Goal: Information Seeking & Learning: Learn about a topic

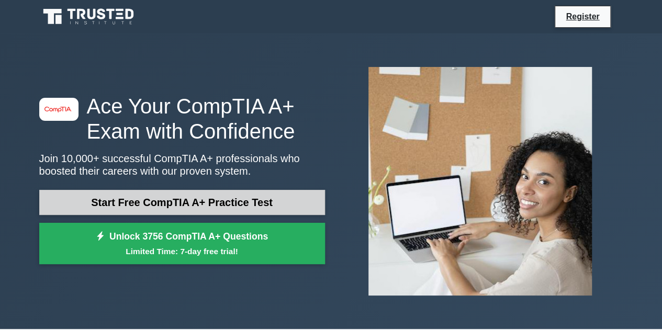
click at [288, 196] on link "Start Free CompTIA A+ Practice Test" at bounding box center [182, 202] width 286 height 25
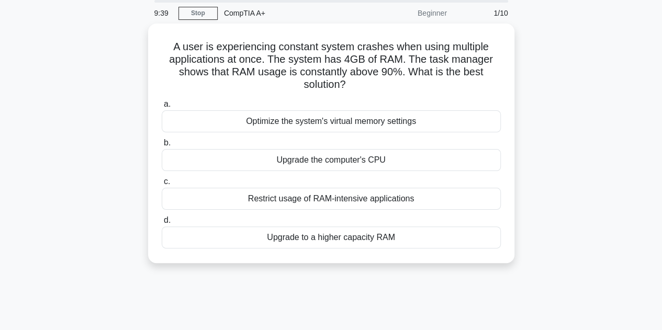
scroll to position [39, 0]
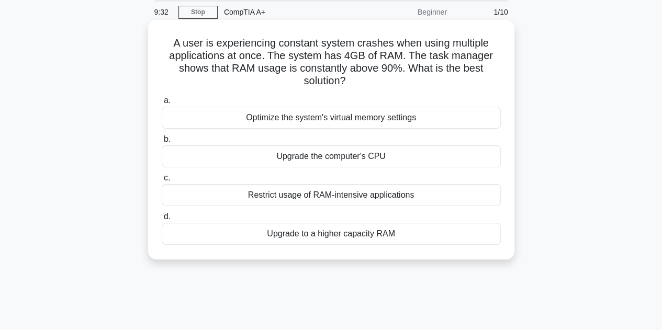
click at [460, 235] on div "Upgrade to a higher capacity RAM" at bounding box center [331, 234] width 339 height 22
click at [162, 220] on input "d. Upgrade to a higher capacity RAM" at bounding box center [162, 216] width 0 height 7
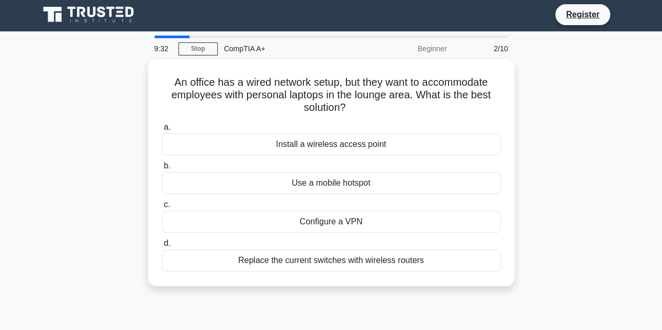
scroll to position [0, 0]
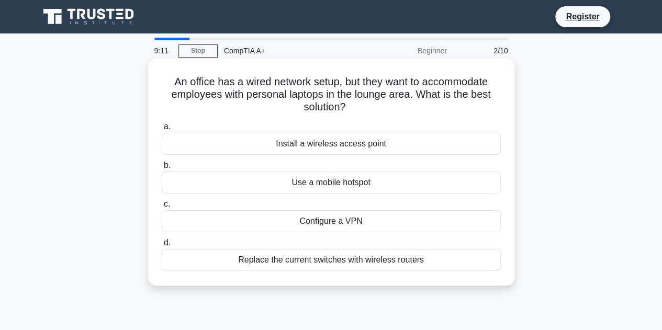
click at [489, 141] on div "Install a wireless access point" at bounding box center [331, 144] width 339 height 22
click at [162, 130] on input "a. Install a wireless access point" at bounding box center [162, 126] width 0 height 7
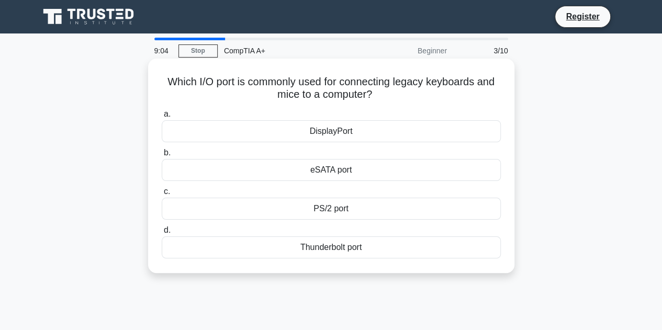
click at [474, 201] on div "PS/2 port" at bounding box center [331, 209] width 339 height 22
click at [162, 195] on input "c. PS/2 port" at bounding box center [162, 191] width 0 height 7
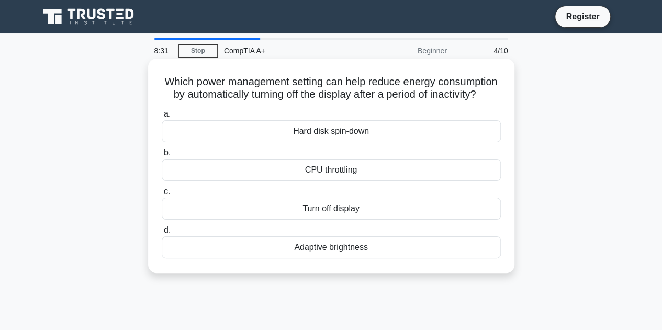
click at [473, 220] on div "Turn off display" at bounding box center [331, 209] width 339 height 22
click at [162, 195] on input "c. Turn off display" at bounding box center [162, 191] width 0 height 7
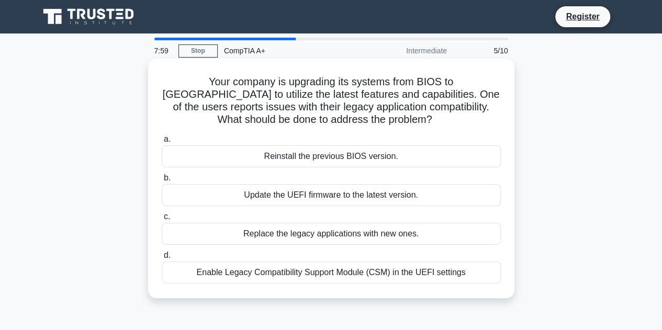
click at [457, 276] on div "Enable Legacy Compatibility Support Module (CSM) in the UEFI settings" at bounding box center [331, 273] width 339 height 22
click at [162, 259] on input "d. Enable Legacy Compatibility Support Module (CSM) in the UEFI settings" at bounding box center [162, 255] width 0 height 7
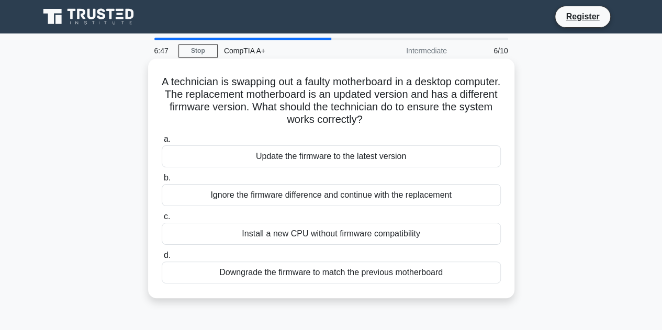
click at [470, 272] on div "Downgrade the firmware to match the previous motherboard" at bounding box center [331, 273] width 339 height 22
click at [162, 259] on input "d. Downgrade the firmware to match the previous motherboard" at bounding box center [162, 255] width 0 height 7
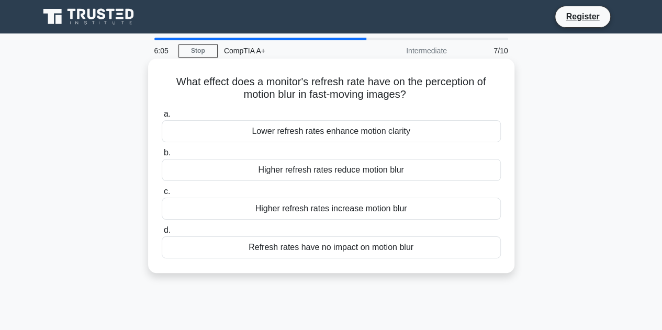
click at [483, 170] on div "Higher refresh rates reduce motion blur" at bounding box center [331, 170] width 339 height 22
click at [162, 156] on input "b. Higher refresh rates reduce motion blur" at bounding box center [162, 153] width 0 height 7
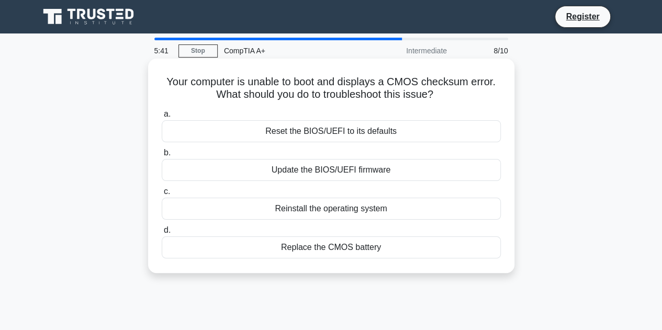
click at [484, 244] on div "Replace the CMOS battery" at bounding box center [331, 247] width 339 height 22
click at [162, 234] on input "d. Replace the CMOS battery" at bounding box center [162, 230] width 0 height 7
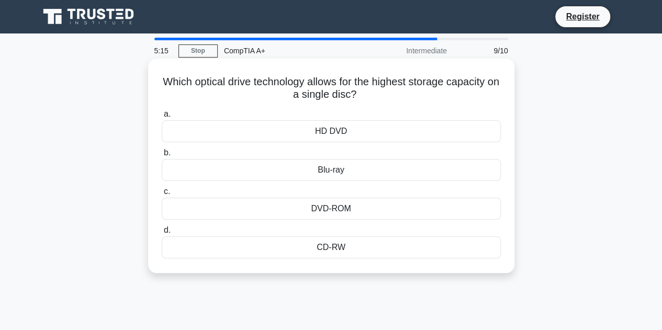
click at [467, 171] on div "Blu-ray" at bounding box center [331, 170] width 339 height 22
click at [162, 156] on input "b. Blu-ray" at bounding box center [162, 153] width 0 height 7
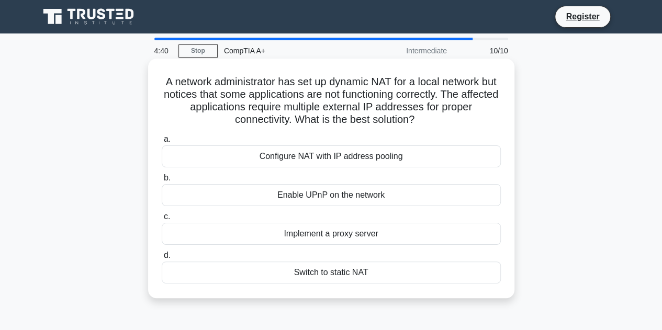
click at [497, 161] on div "Configure NAT with IP address pooling" at bounding box center [331, 156] width 339 height 22
click at [162, 143] on input "a. Configure NAT with IP address pooling" at bounding box center [162, 139] width 0 height 7
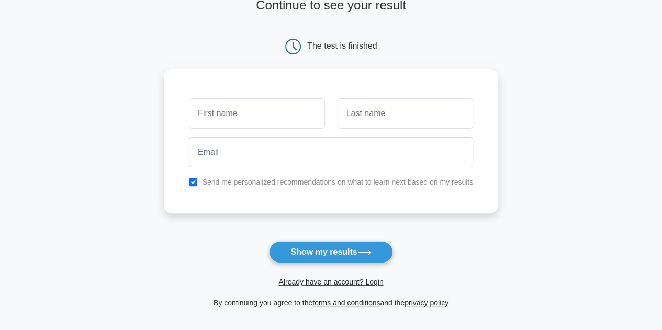
scroll to position [75, 0]
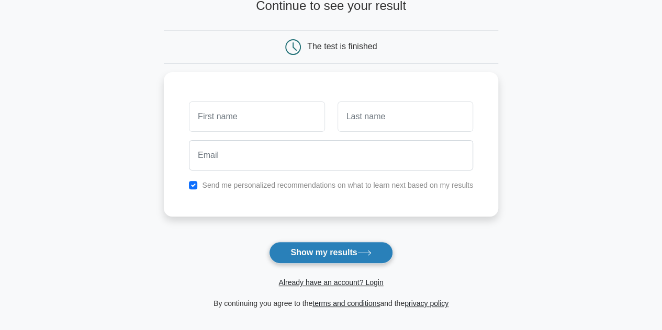
click at [358, 253] on button "Show my results" at bounding box center [330, 253] width 123 height 22
type input "[PERSON_NAME]"
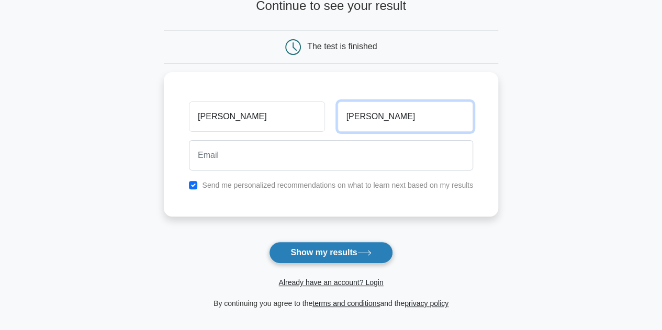
type input "[PERSON_NAME]"
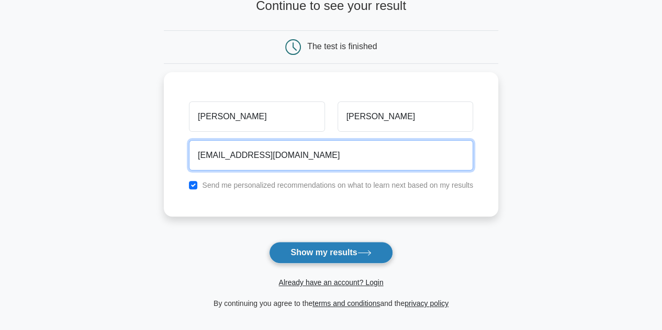
type input "[EMAIL_ADDRESS][DOMAIN_NAME]"
click at [269, 242] on button "Show my results" at bounding box center [330, 253] width 123 height 22
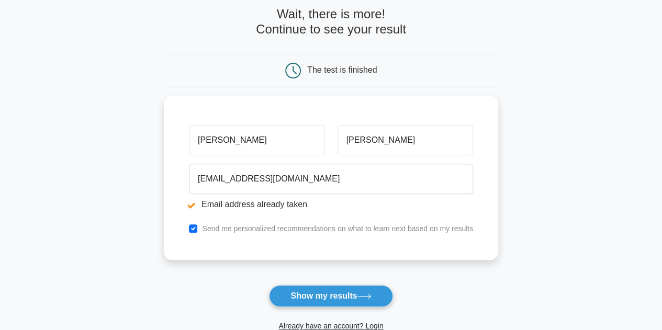
scroll to position [92, 0]
click at [351, 281] on form "Wait, there is more! Continue to see your result The test is finished shehjad" at bounding box center [331, 179] width 334 height 346
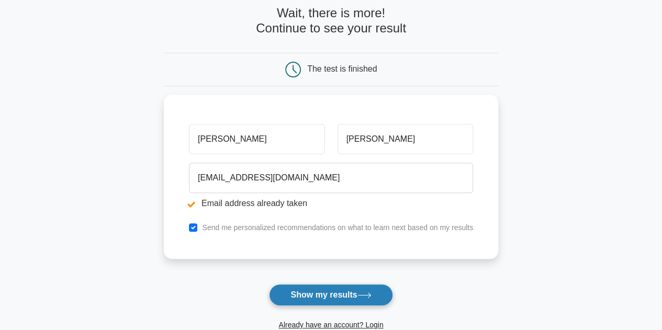
click at [355, 284] on button "Show my results" at bounding box center [330, 295] width 123 height 22
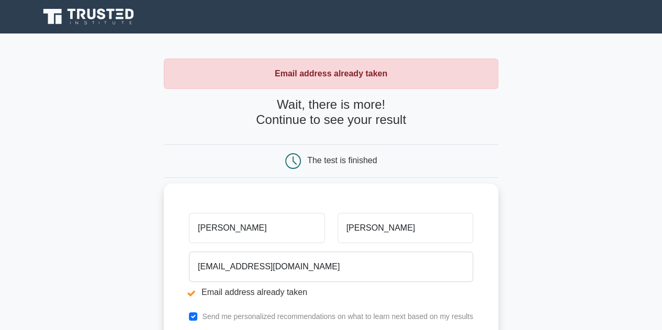
click at [290, 239] on input "[PERSON_NAME]" at bounding box center [256, 228] width 135 height 30
type input "s"
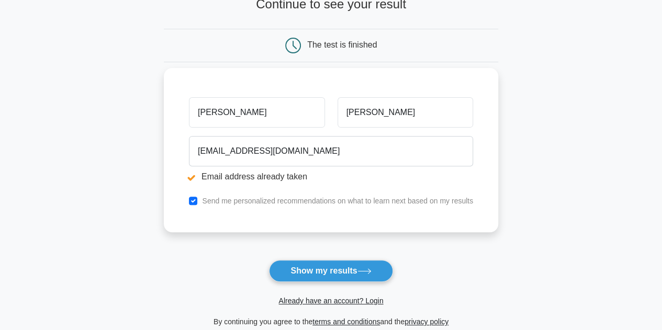
scroll to position [117, 0]
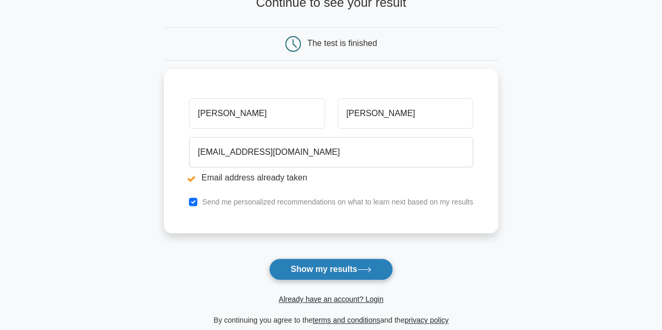
type input "[PERSON_NAME]"
click at [322, 260] on button "Show my results" at bounding box center [330, 269] width 123 height 22
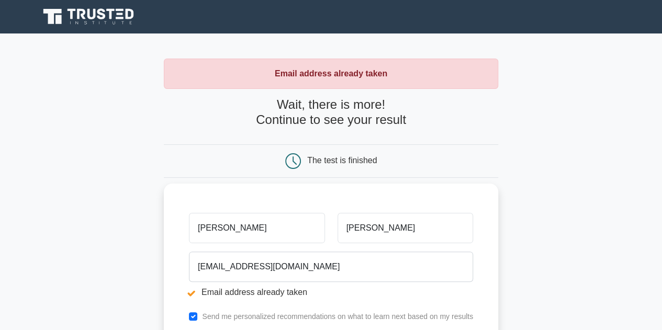
scroll to position [157, 0]
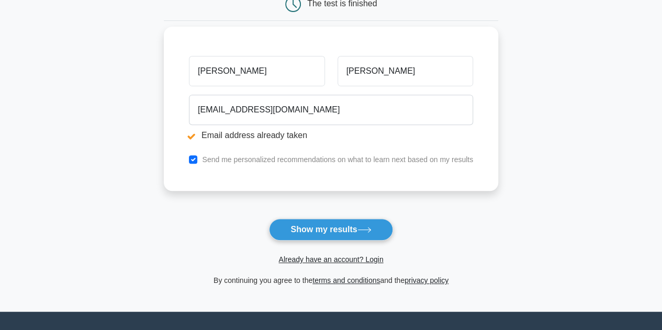
click at [198, 157] on div "Send me personalized recommendations on what to learn next based on my results" at bounding box center [331, 159] width 297 height 13
click at [196, 157] on input "checkbox" at bounding box center [193, 159] width 8 height 8
checkbox input "false"
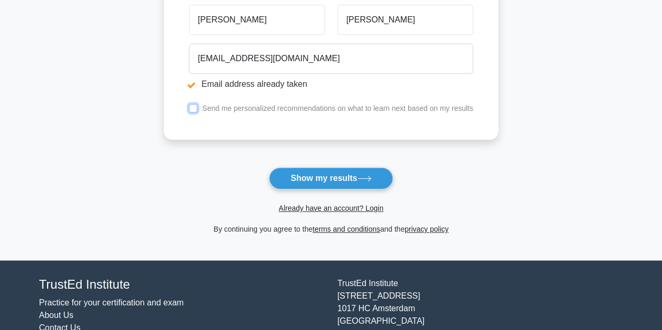
scroll to position [206, 0]
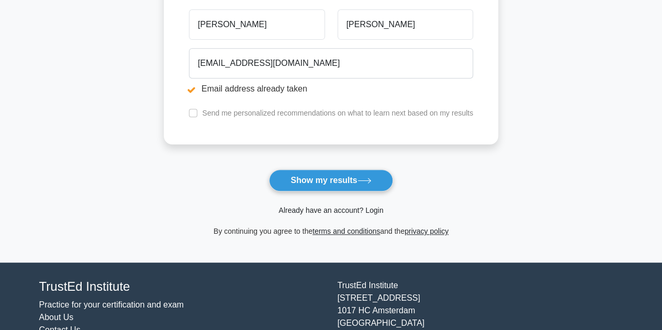
click at [378, 210] on link "Already have an account? Login" at bounding box center [330, 210] width 105 height 8
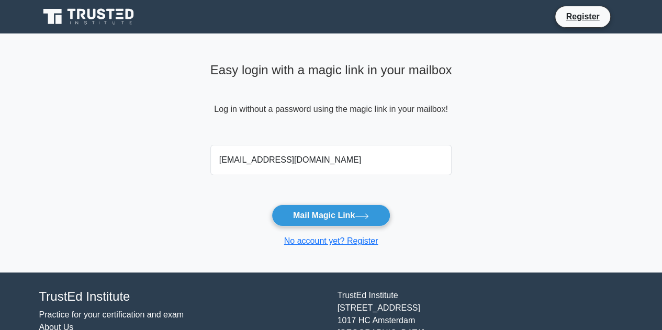
type input "[EMAIL_ADDRESS][DOMAIN_NAME]"
click at [272, 205] on button "Mail Magic Link" at bounding box center [331, 216] width 119 height 22
